Goal: Navigation & Orientation: Find specific page/section

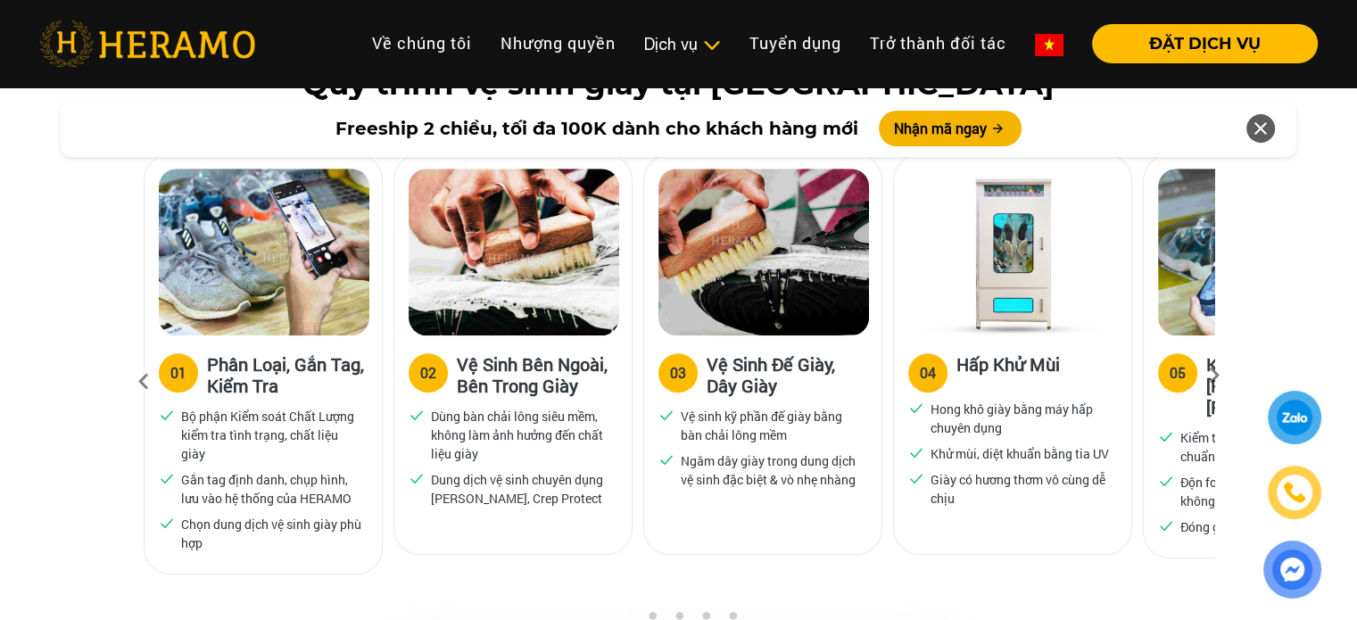
scroll to position [1151, 0]
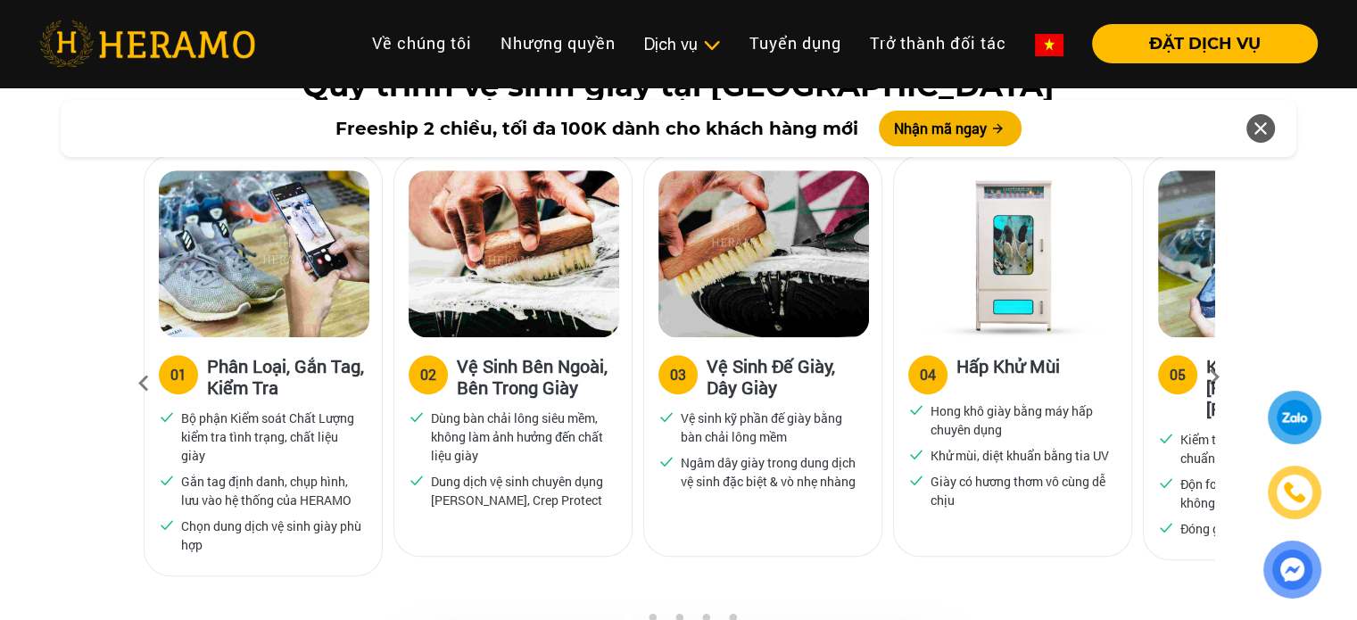
click at [1214, 377] on icon at bounding box center [1214, 383] width 32 height 12
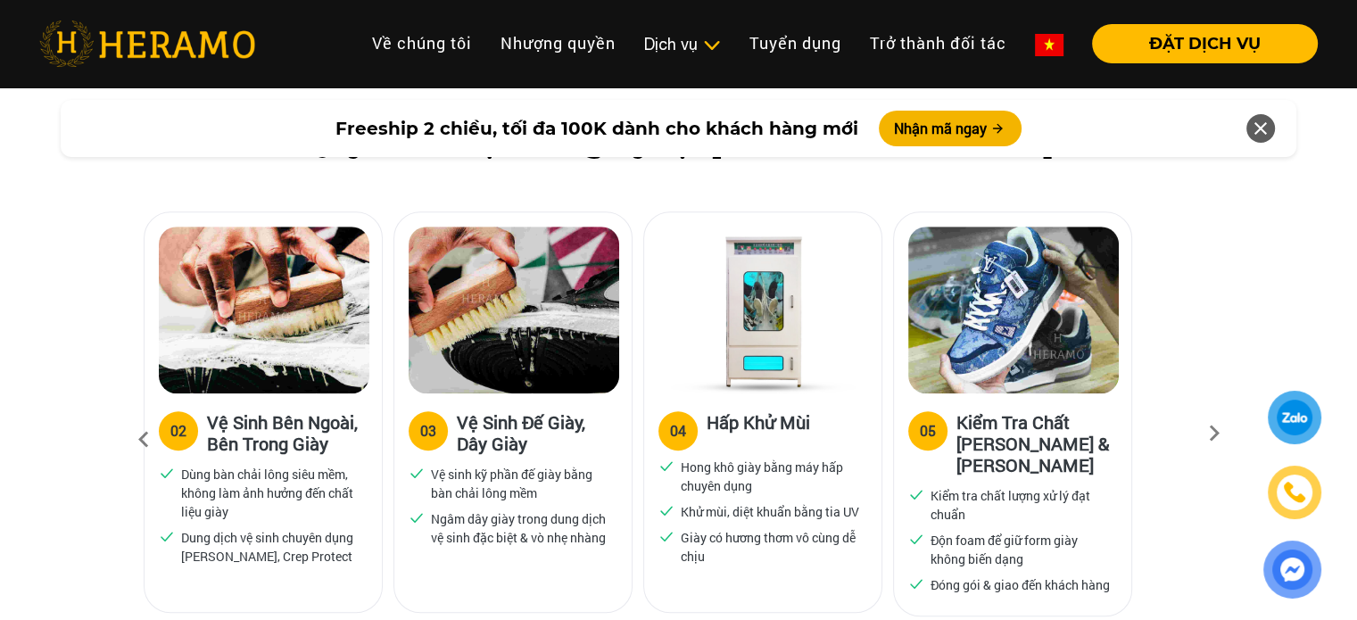
scroll to position [1091, 0]
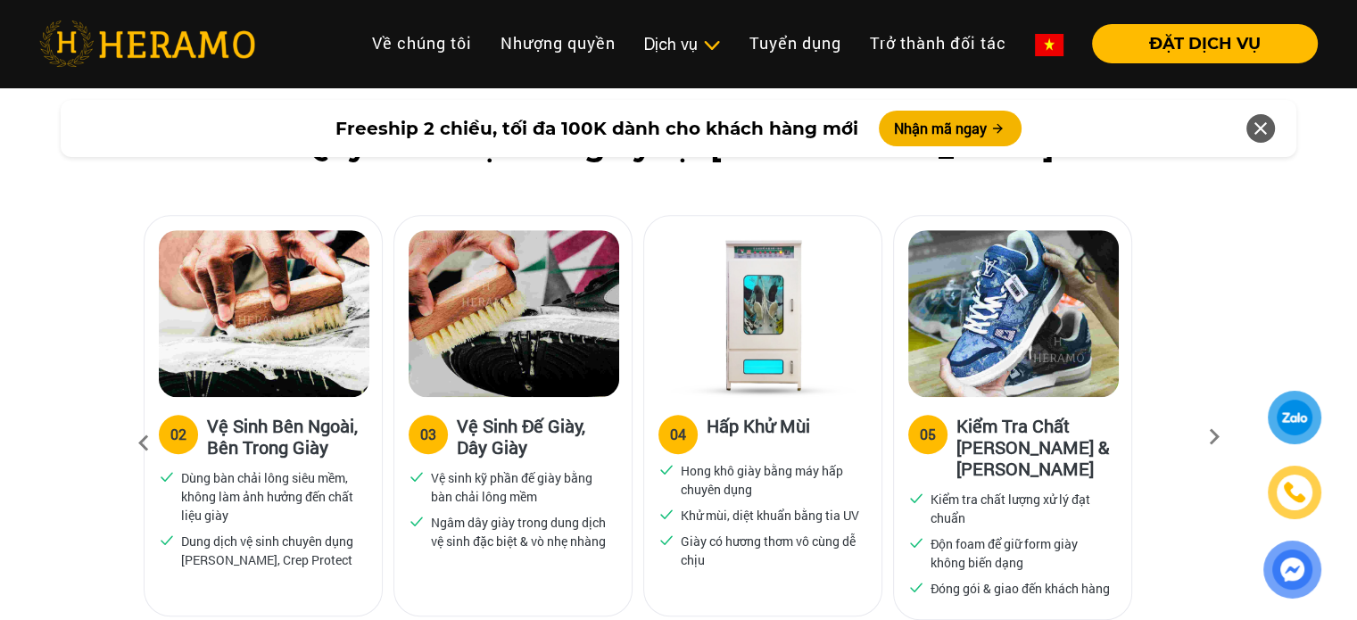
click at [1214, 437] on icon at bounding box center [1214, 443] width 32 height 12
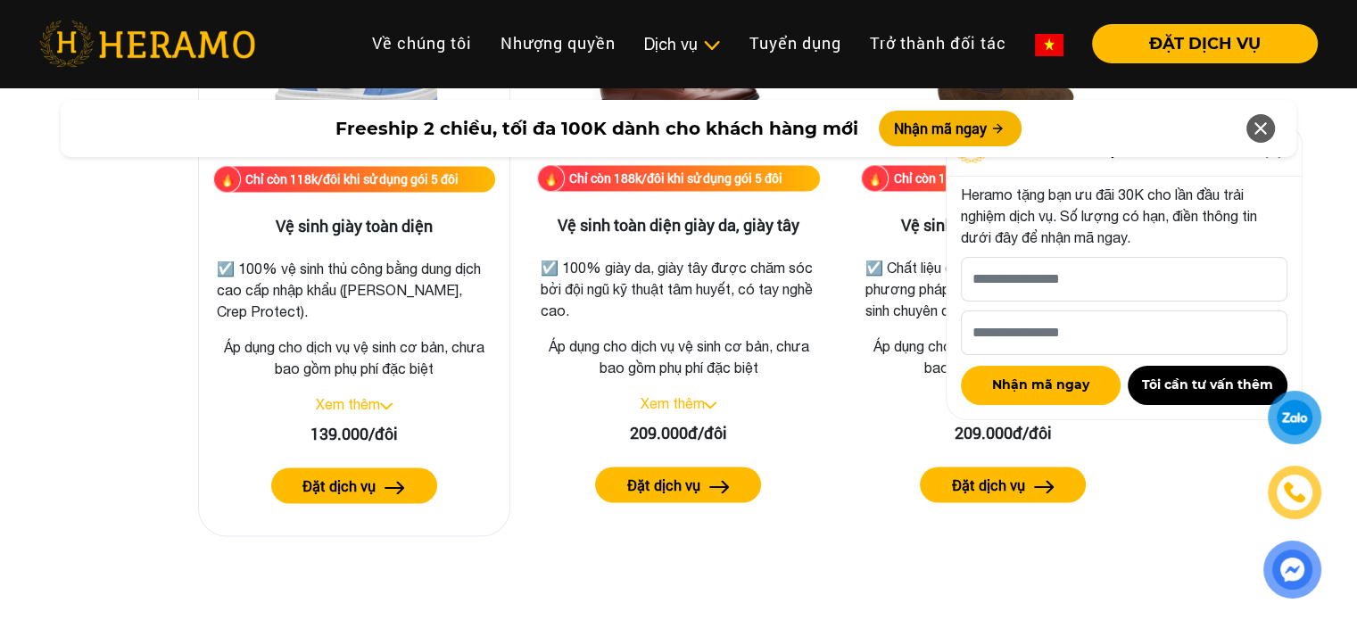
scroll to position [2620, 0]
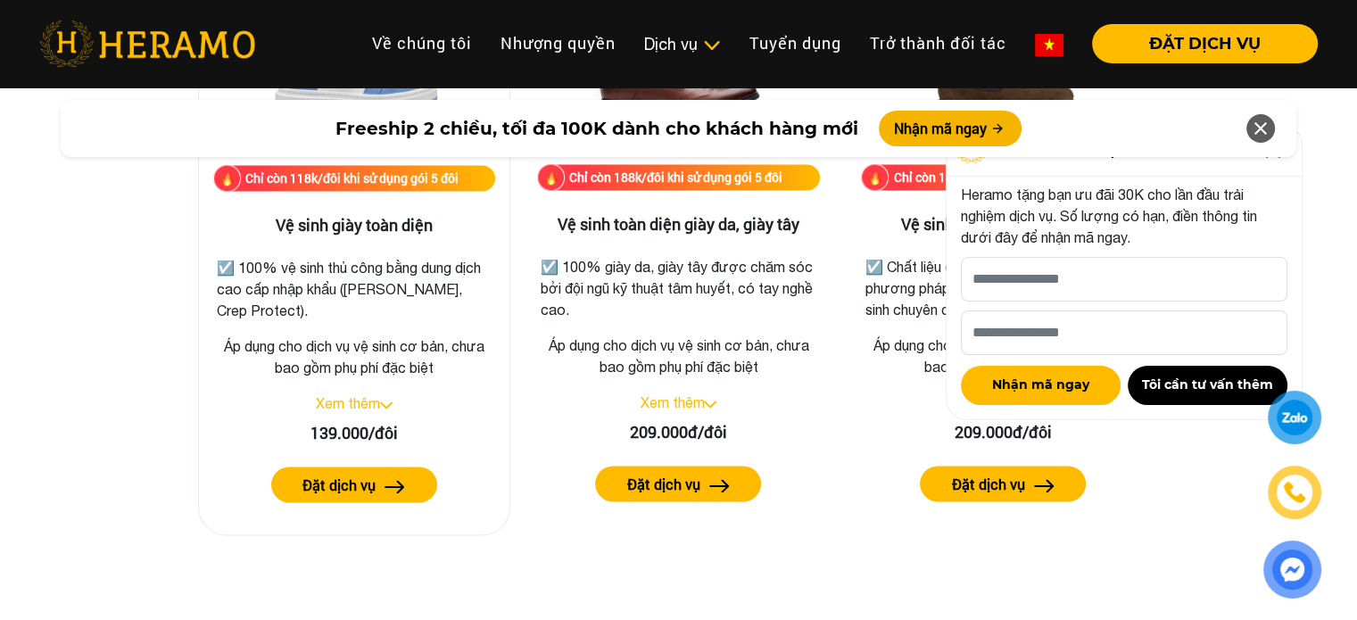
click at [377, 402] on link "Xem thêm" at bounding box center [348, 403] width 64 height 16
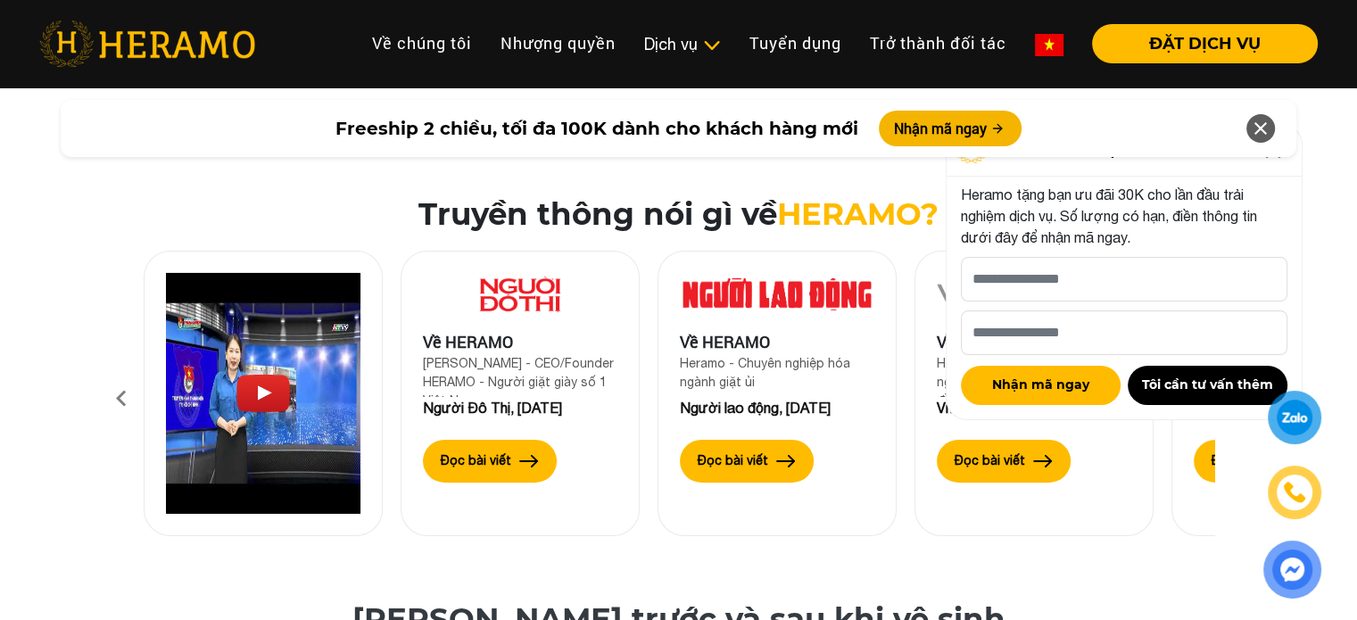
scroll to position [5890, 0]
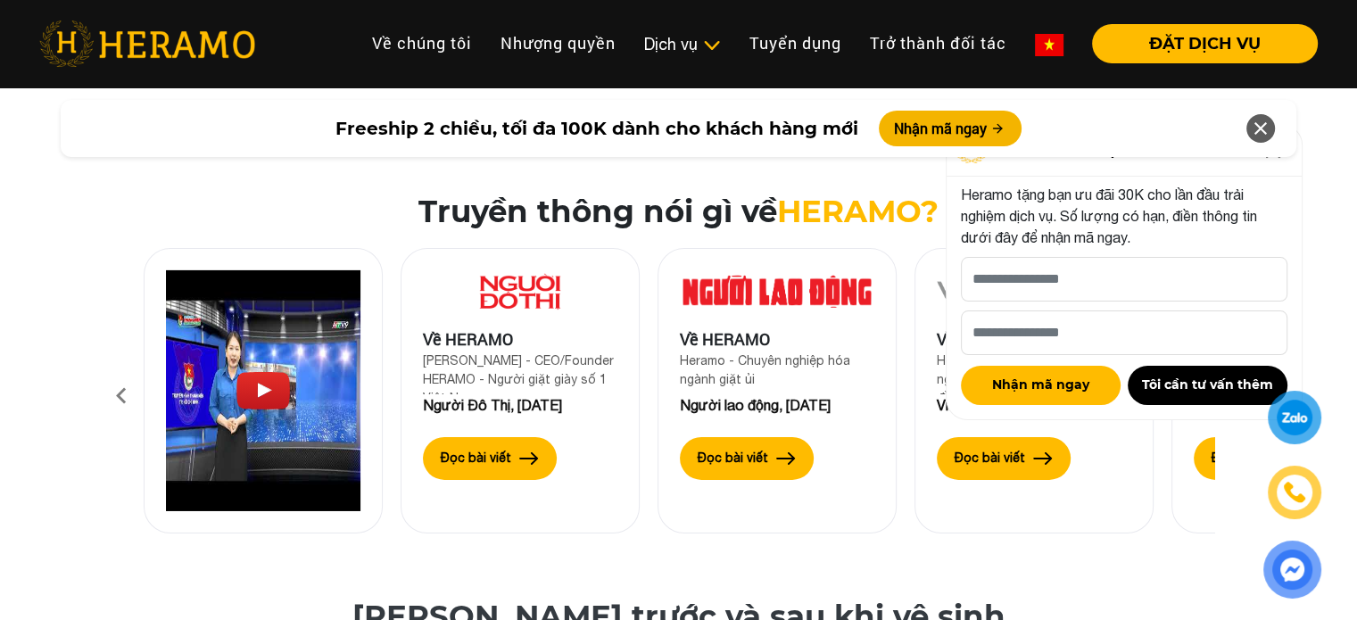
click at [1270, 128] on icon at bounding box center [1260, 128] width 21 height 32
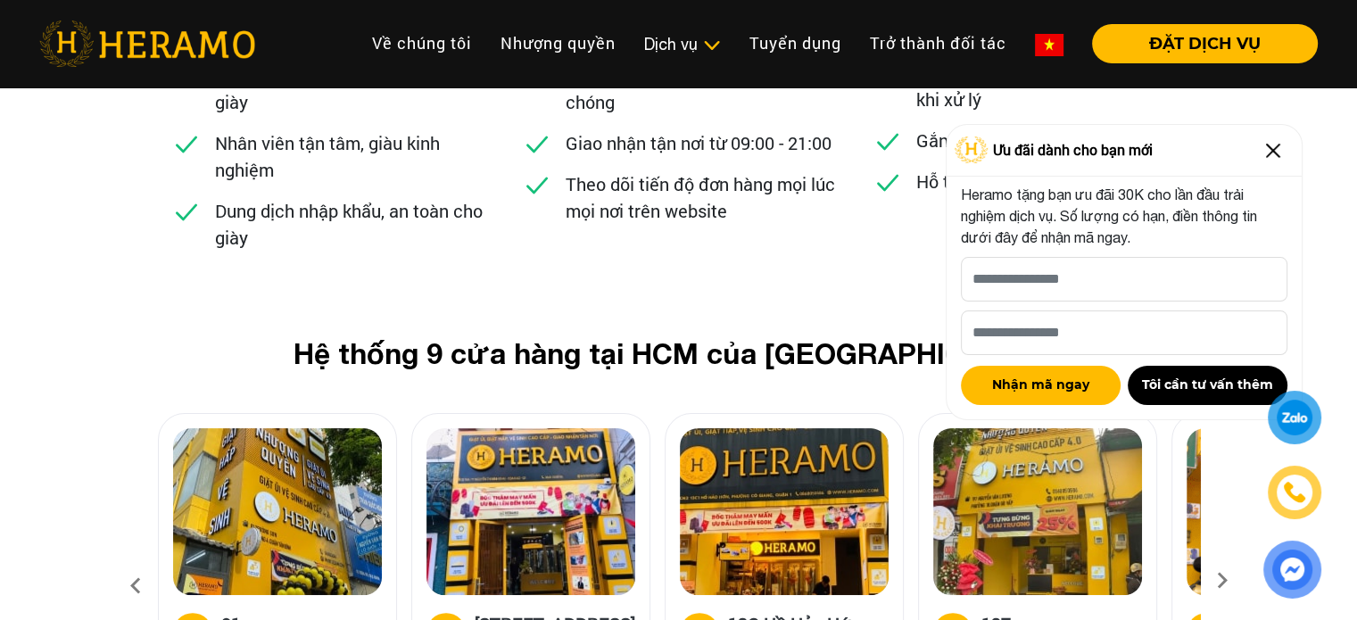
scroll to position [7197, 0]
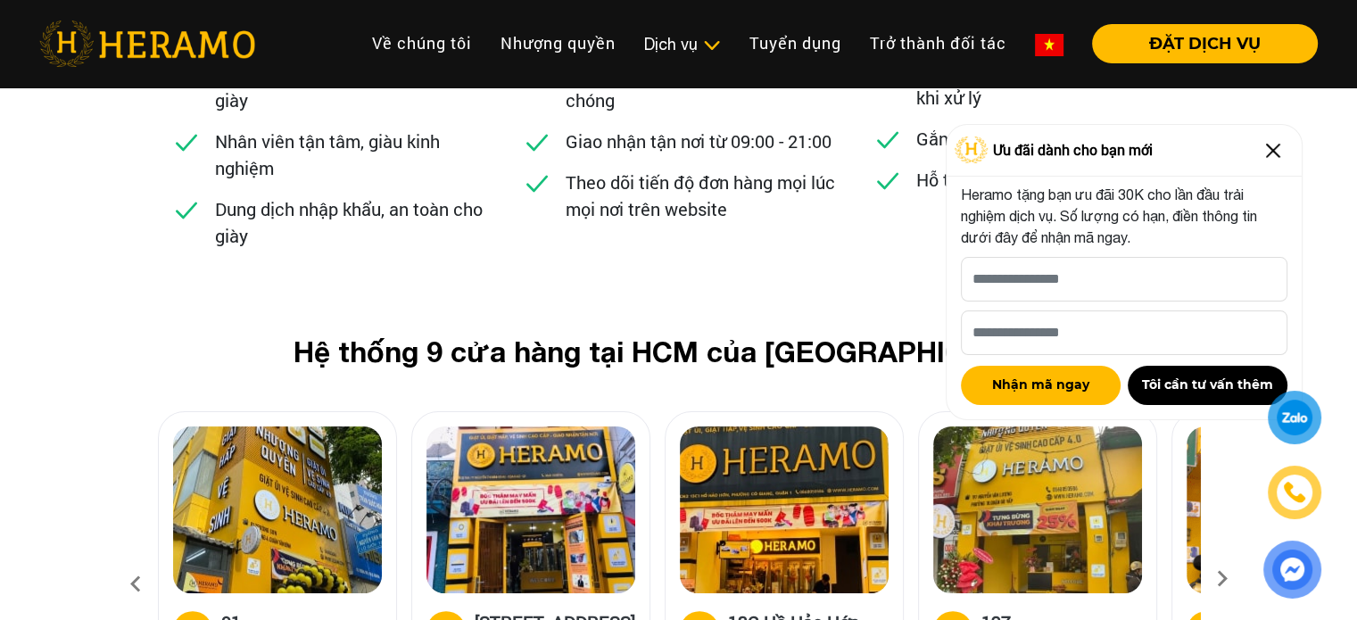
click at [1264, 152] on img at bounding box center [1273, 151] width 29 height 29
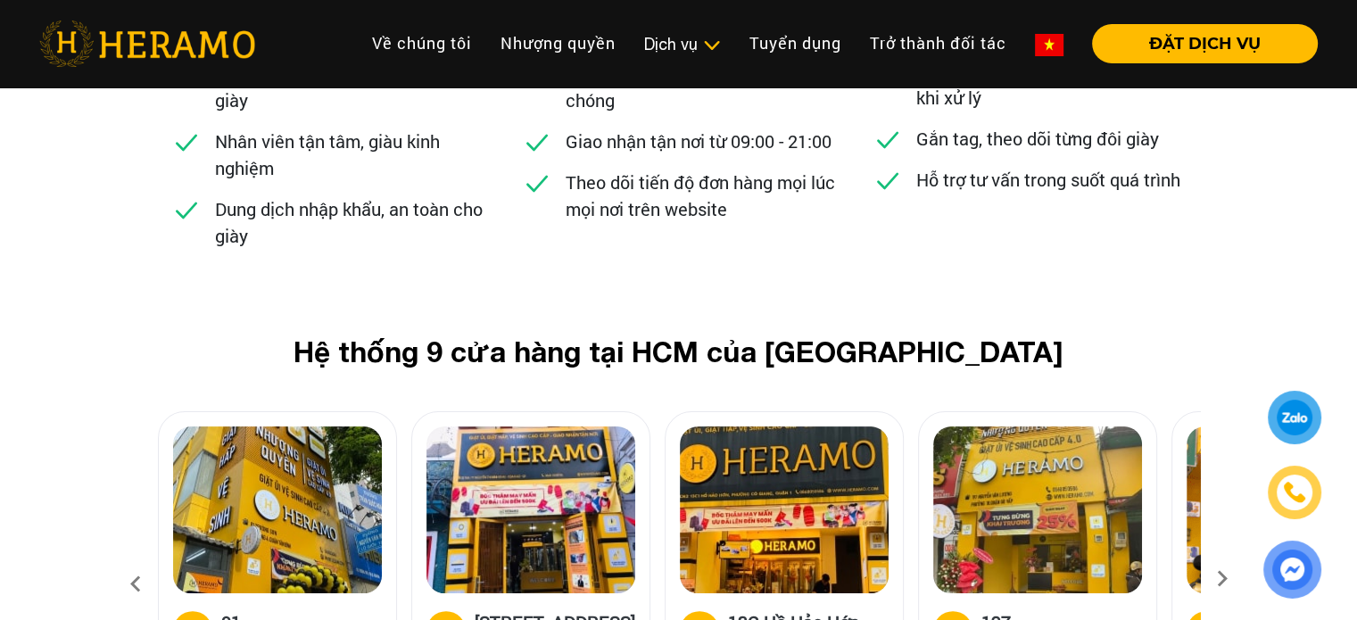
click at [1216, 579] on icon at bounding box center [1222, 585] width 32 height 12
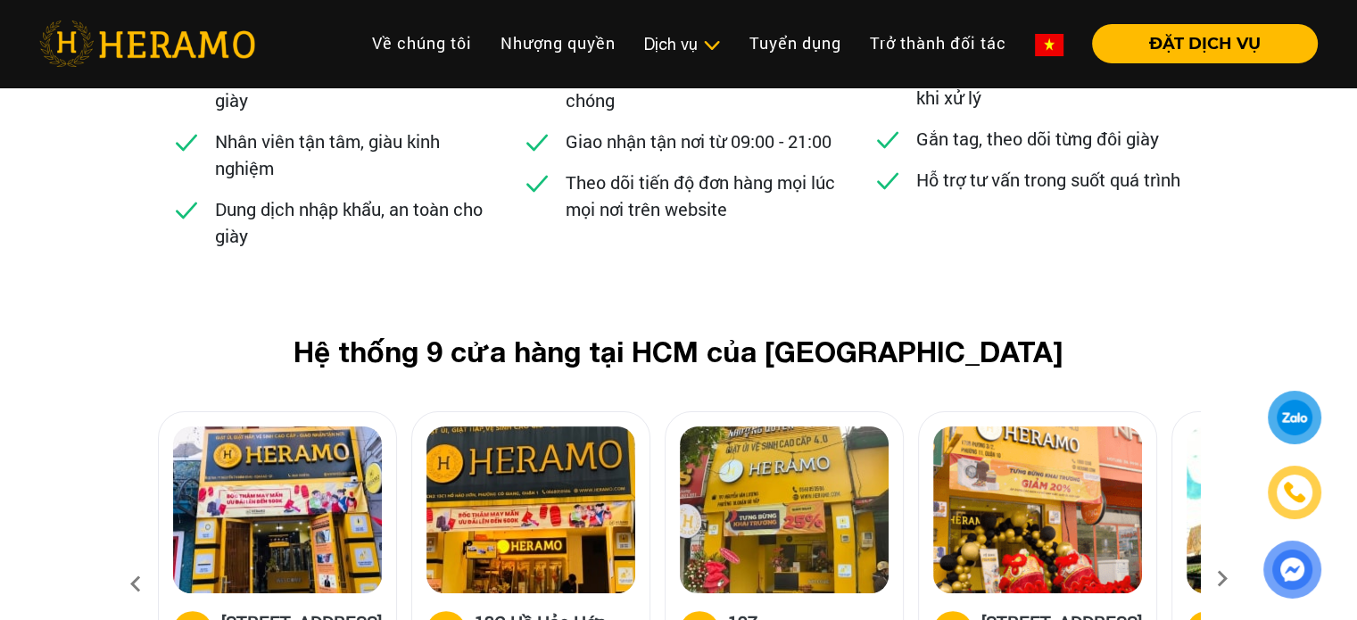
click at [1235, 579] on icon at bounding box center [1222, 585] width 32 height 12
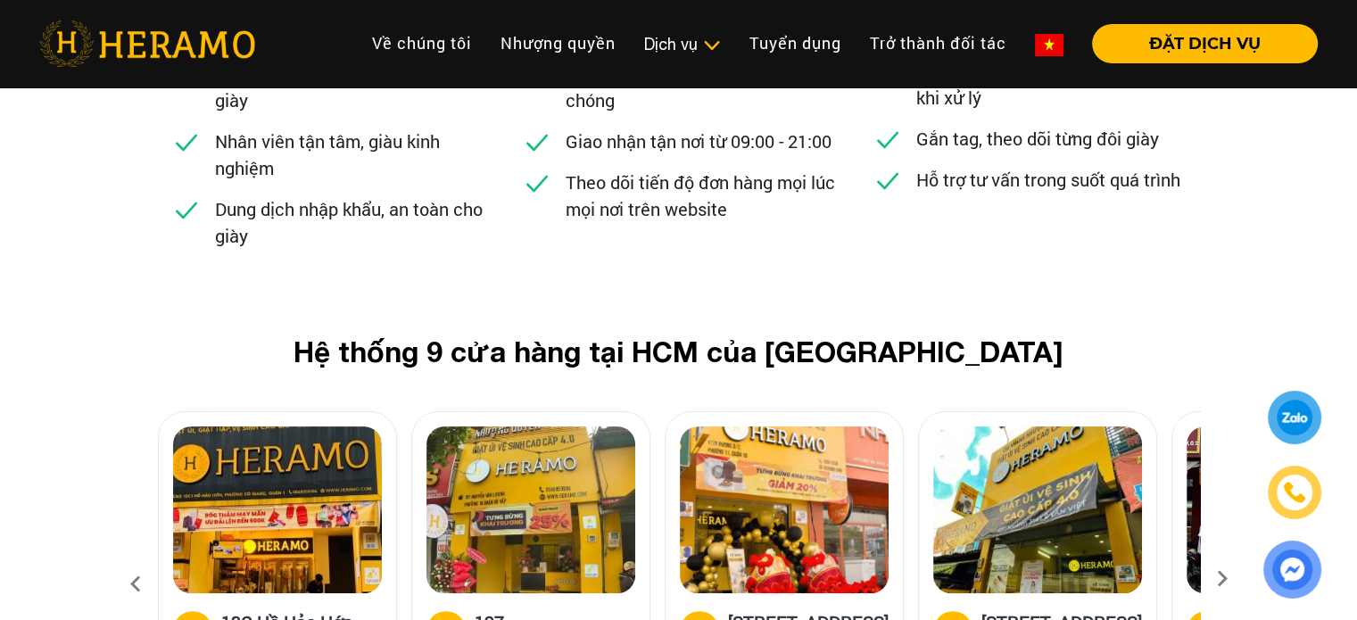
click at [1235, 579] on icon at bounding box center [1222, 585] width 32 height 12
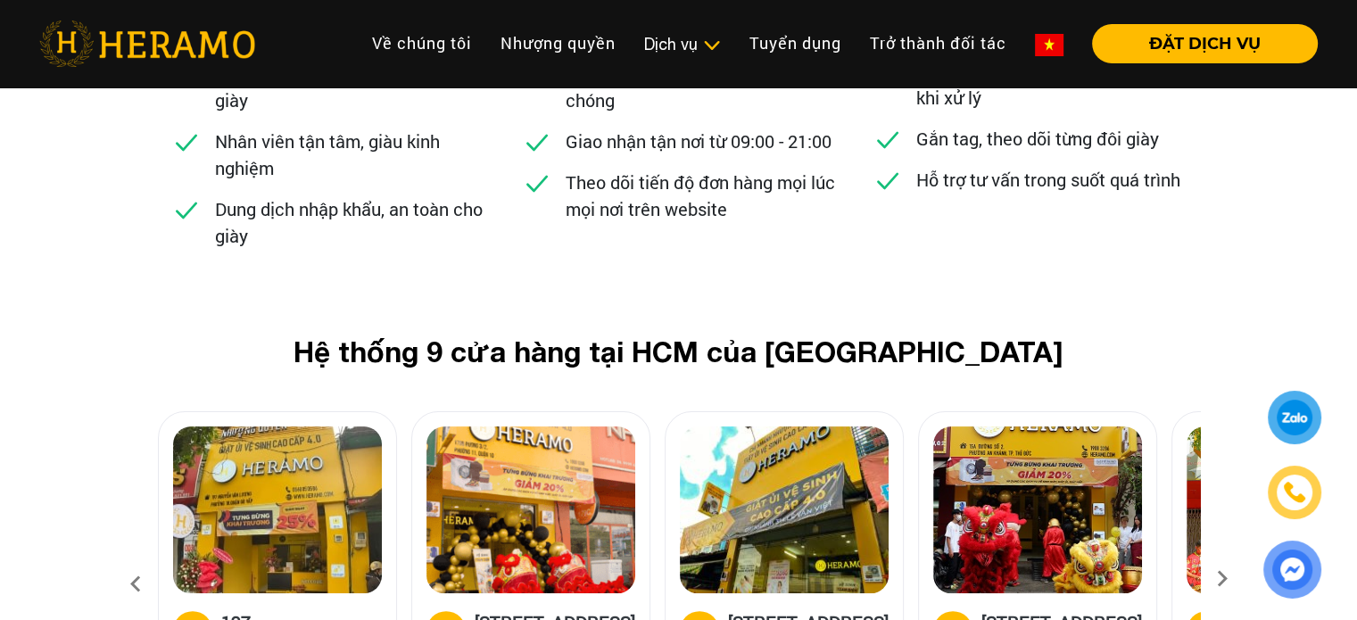
click at [1235, 579] on icon at bounding box center [1222, 585] width 32 height 12
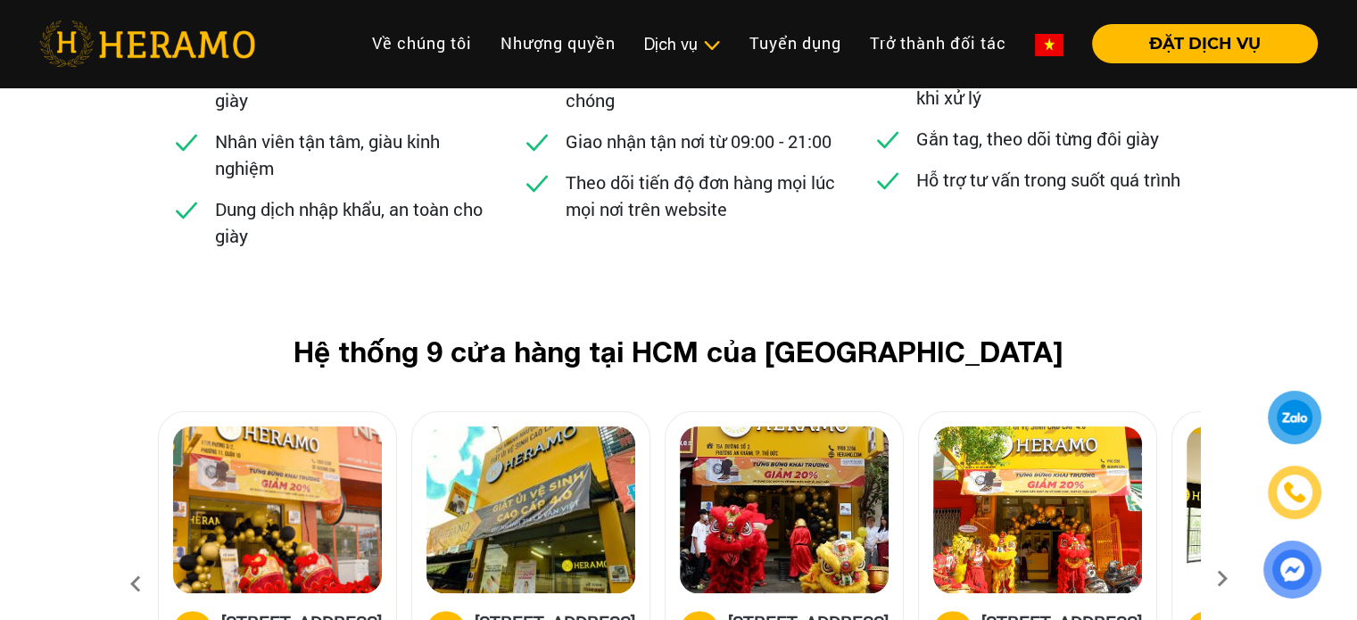
click at [1235, 579] on icon at bounding box center [1222, 585] width 32 height 12
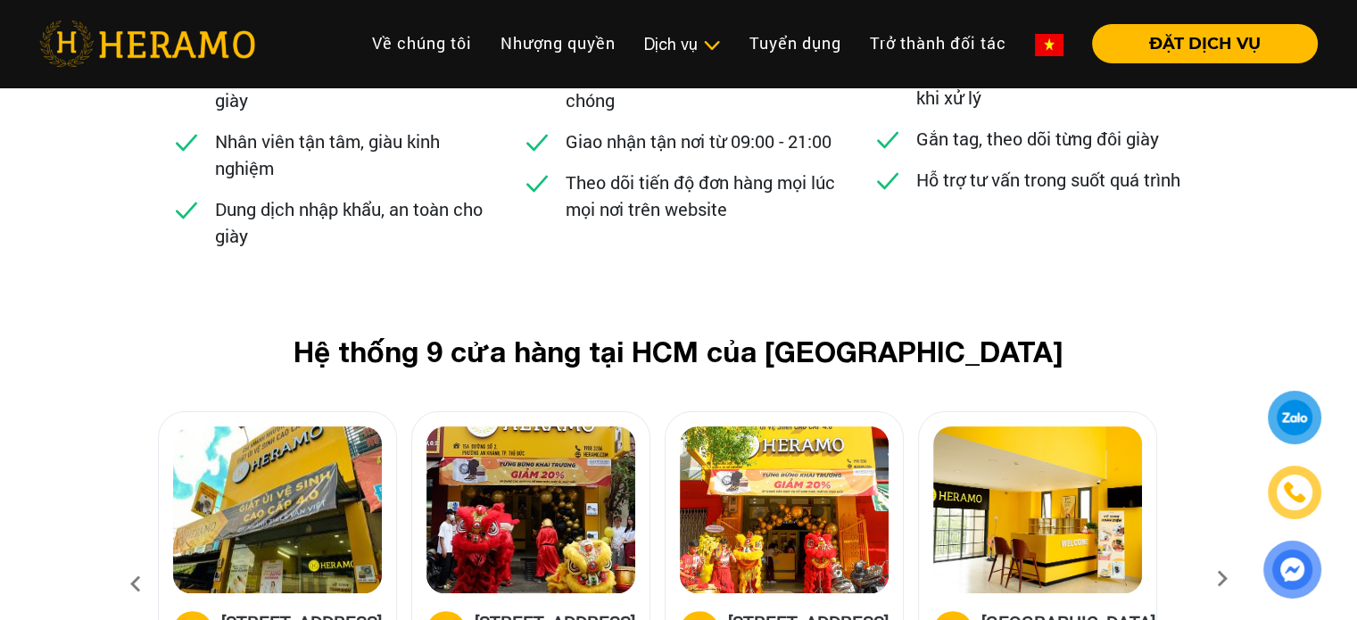
click at [1235, 579] on icon at bounding box center [1222, 585] width 32 height 12
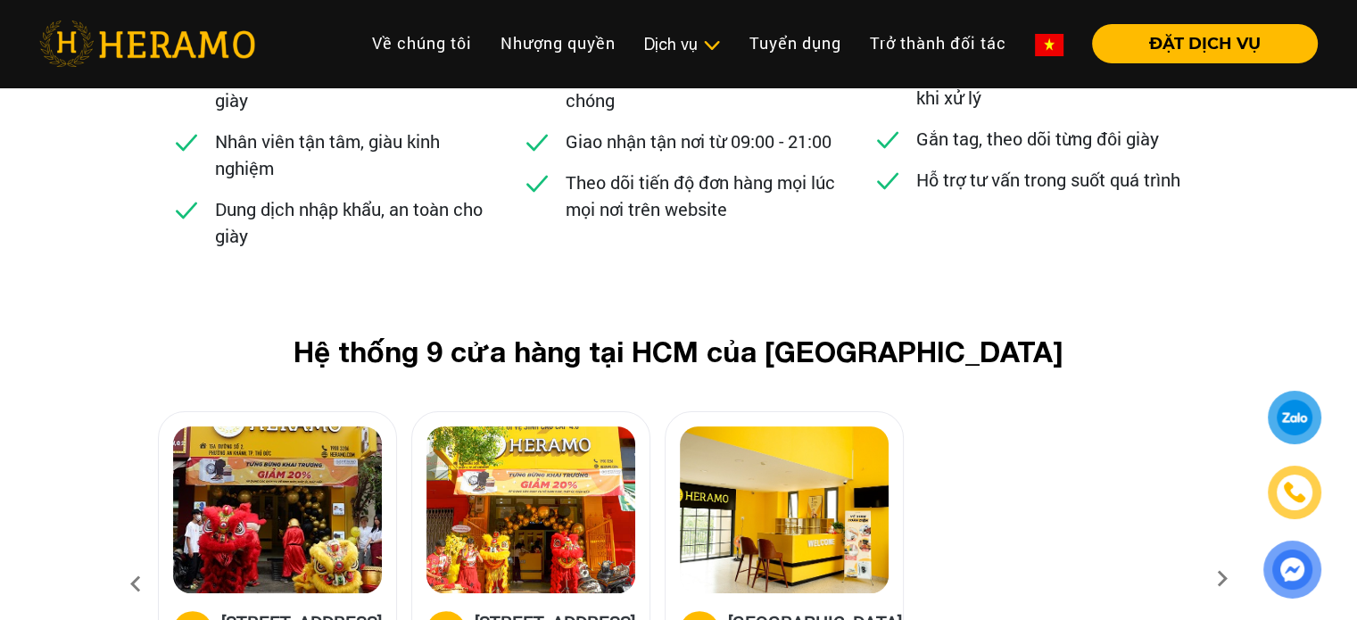
click at [128, 560] on icon at bounding box center [136, 584] width 32 height 48
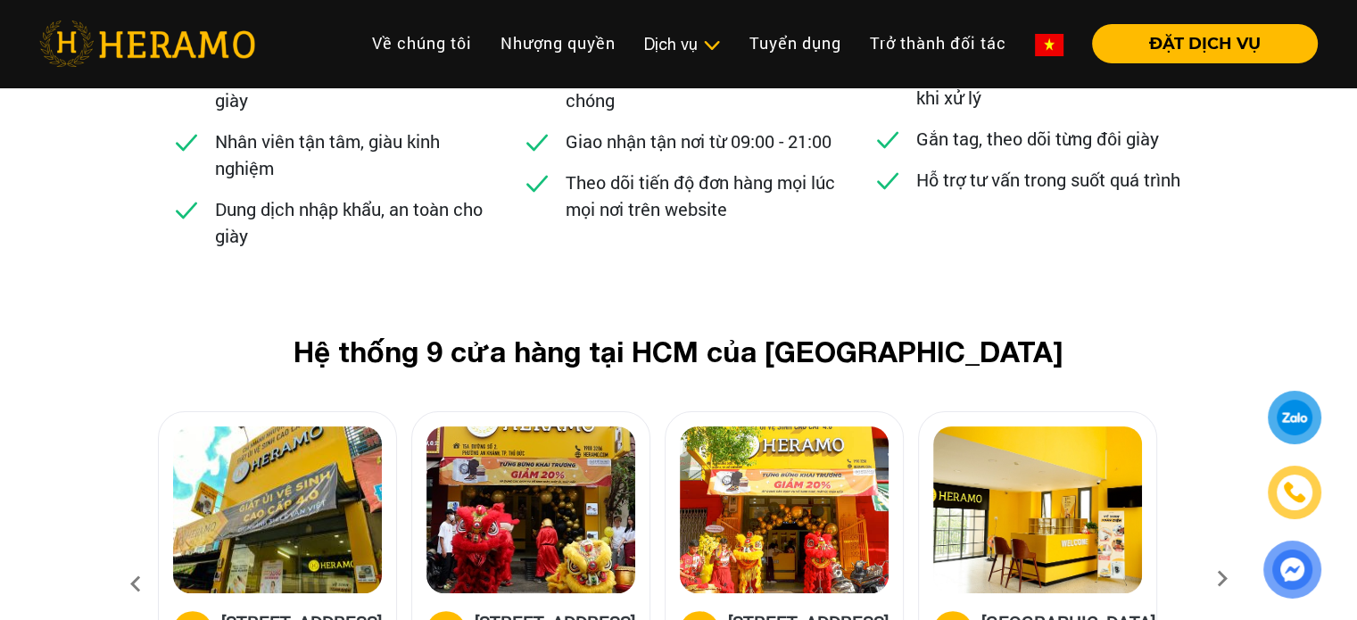
click at [128, 560] on icon at bounding box center [136, 584] width 32 height 48
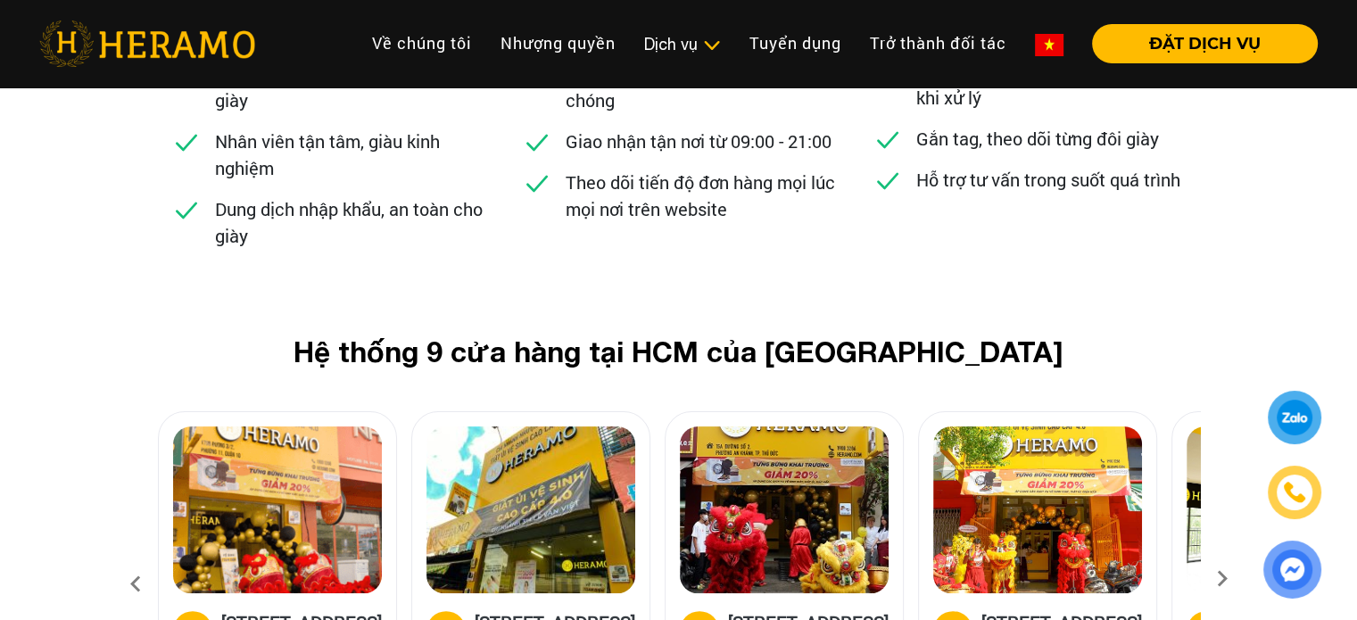
click at [128, 560] on icon at bounding box center [136, 584] width 32 height 48
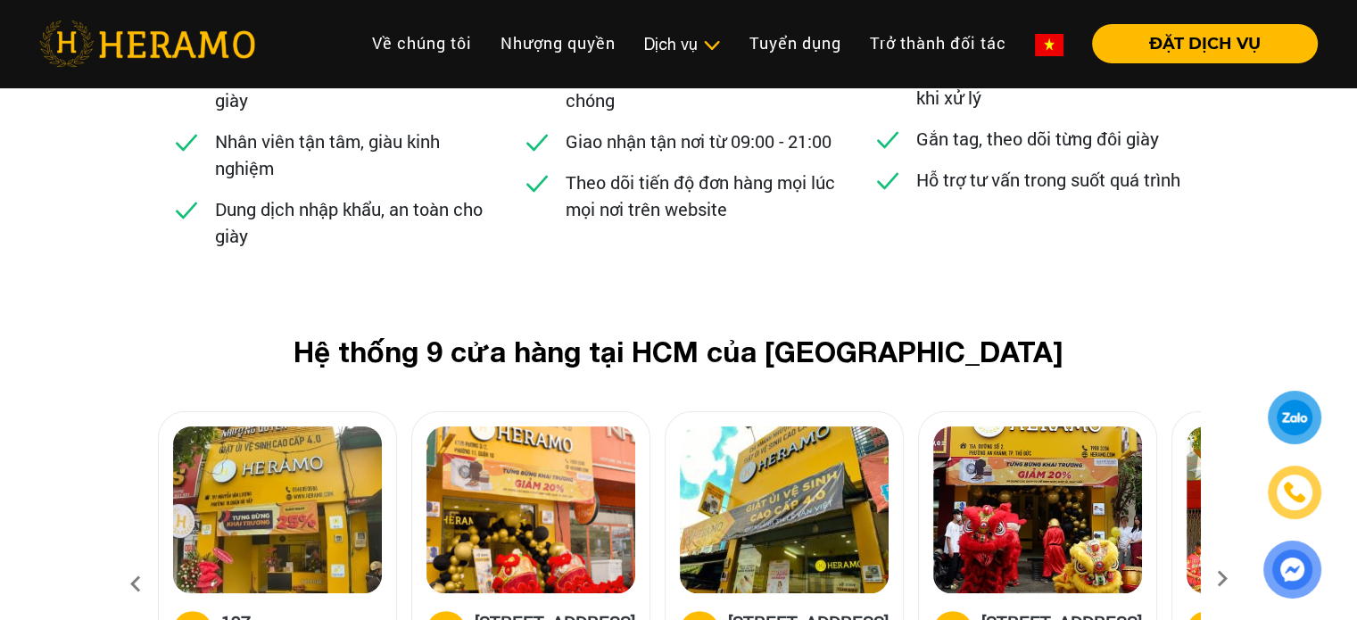
click at [128, 560] on icon at bounding box center [136, 584] width 32 height 48
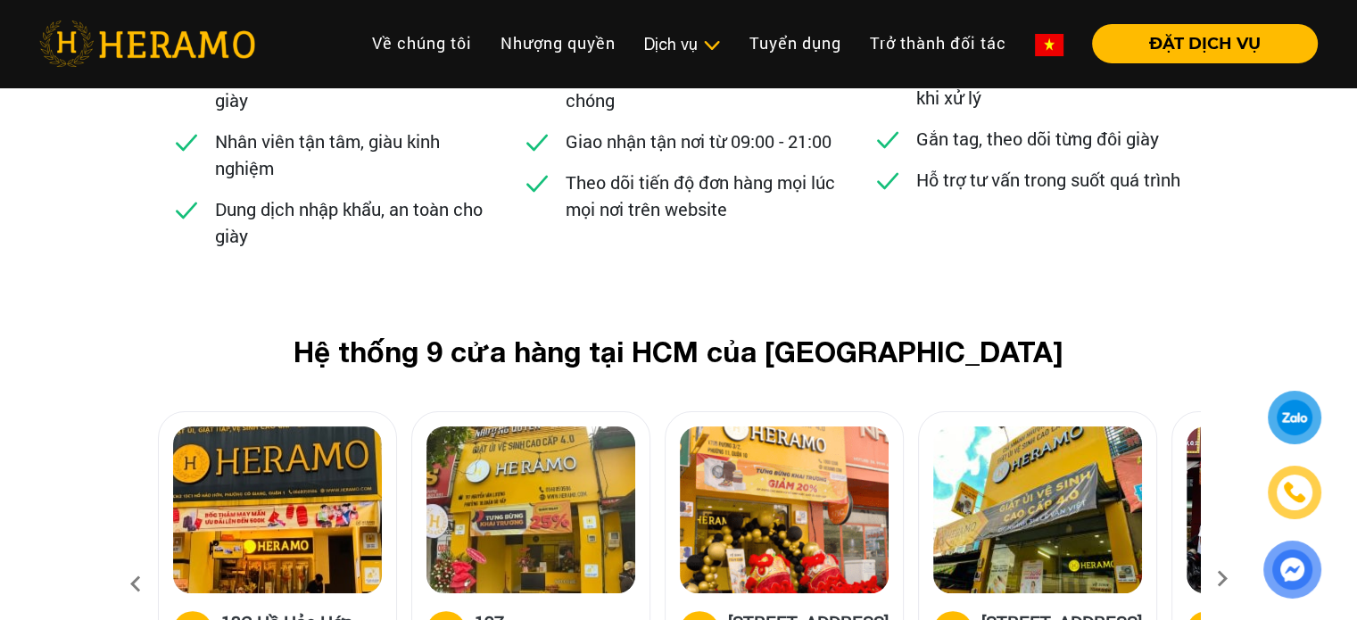
click at [128, 560] on icon at bounding box center [136, 584] width 32 height 48
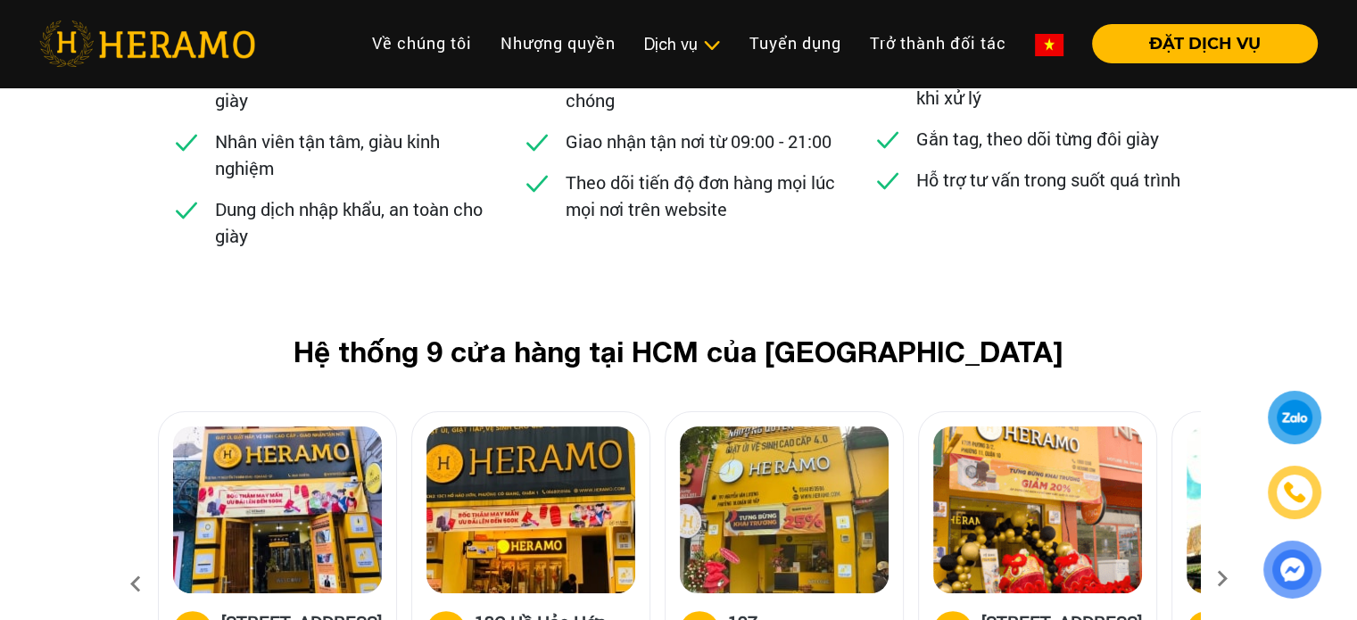
click at [128, 560] on icon at bounding box center [136, 584] width 32 height 48
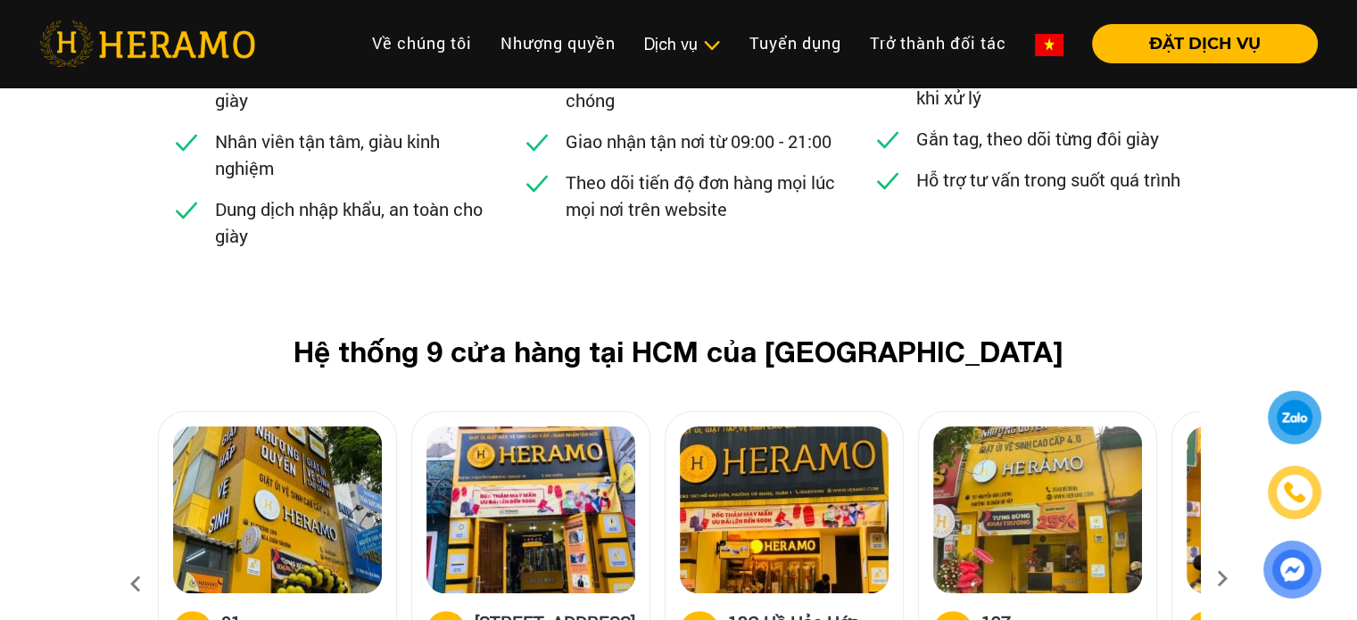
click at [128, 560] on icon at bounding box center [136, 584] width 32 height 48
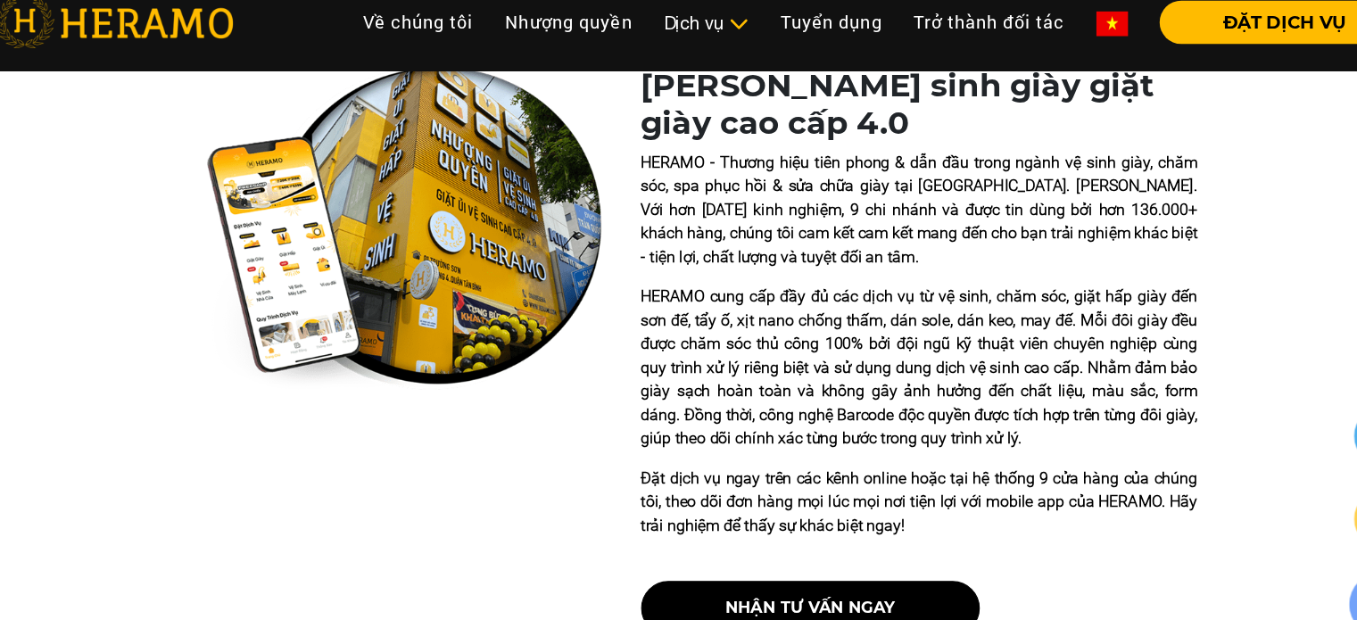
scroll to position [407, 0]
